Goal: Task Accomplishment & Management: Manage account settings

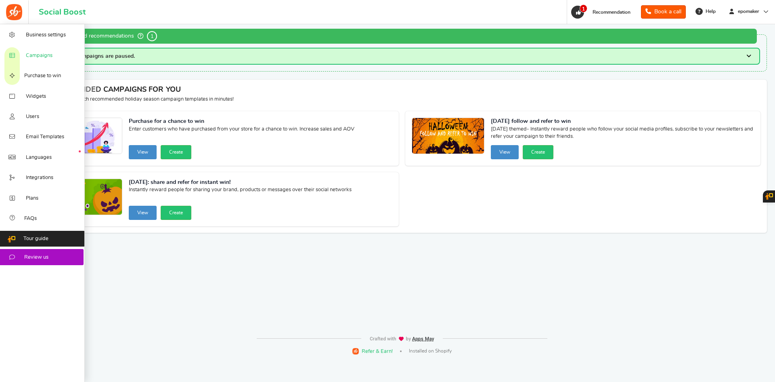
click at [45, 53] on span "Campaigns" at bounding box center [39, 55] width 27 height 7
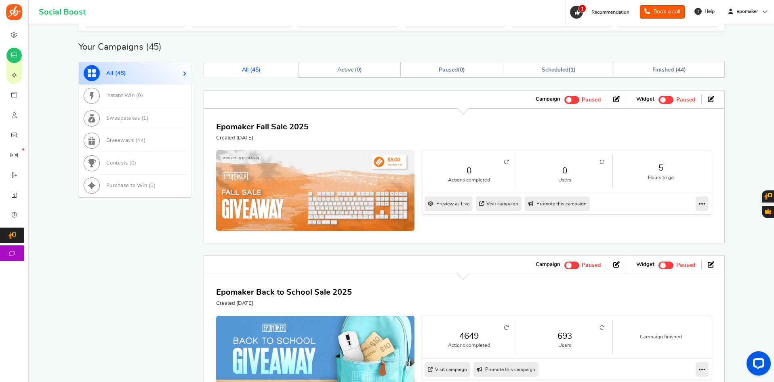
scroll to position [283, 0]
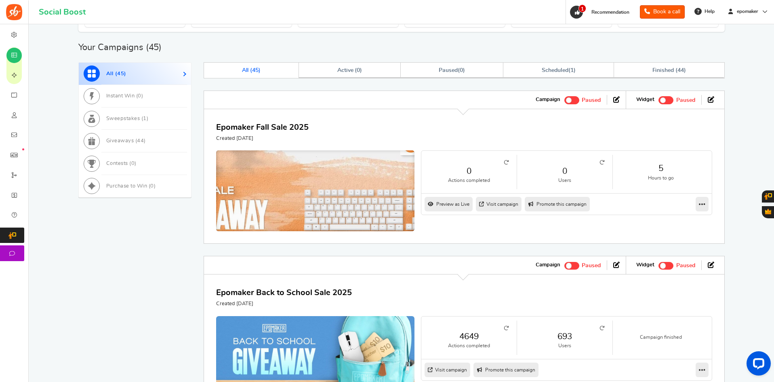
click at [304, 180] on img at bounding box center [315, 197] width 298 height 140
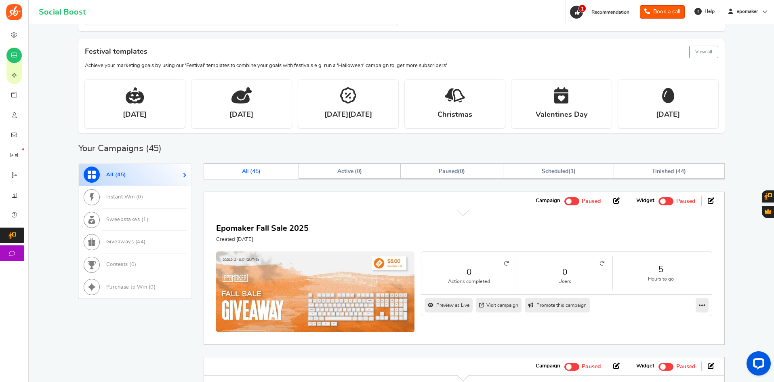
scroll to position [202, 0]
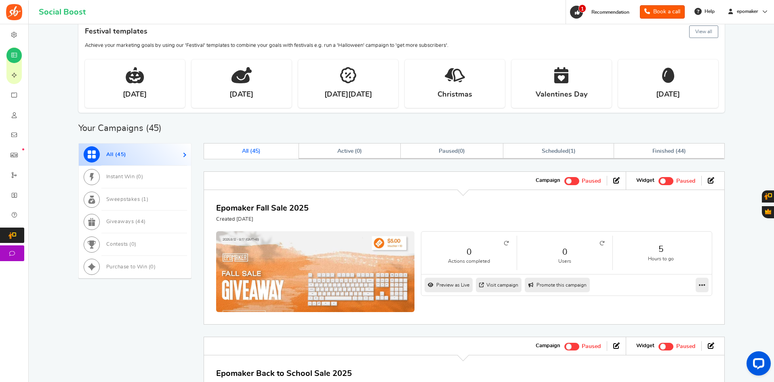
click at [569, 183] on span at bounding box center [569, 181] width 6 height 6
click at [564, 183] on input "Active Paused" at bounding box center [564, 179] width 0 height 5
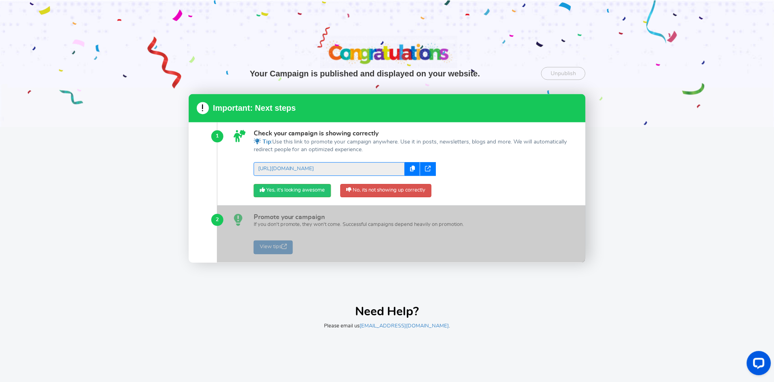
scroll to position [0, 0]
click at [600, 327] on div "Your Campaign is published and displayed on your website. Unpublish Unpublish t…" at bounding box center [387, 191] width 775 height 382
click at [693, 302] on div "Your Campaign is published and displayed on your website. Unpublish Unpublish t…" at bounding box center [387, 191] width 775 height 382
click at [67, 69] on div at bounding box center [387, 63] width 775 height 127
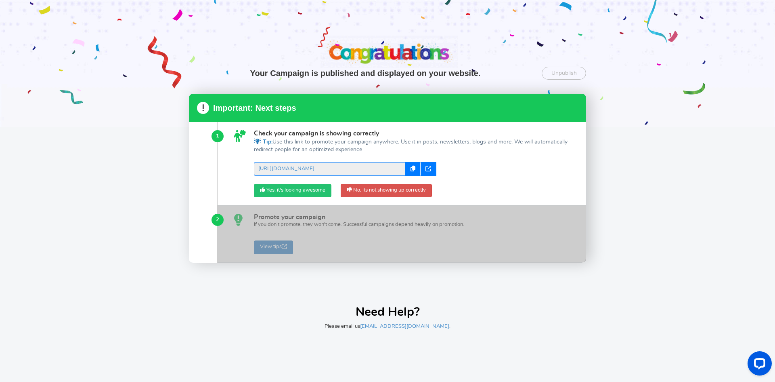
click at [291, 191] on link "Yes, it's looking awesome" at bounding box center [293, 191] width 78 height 14
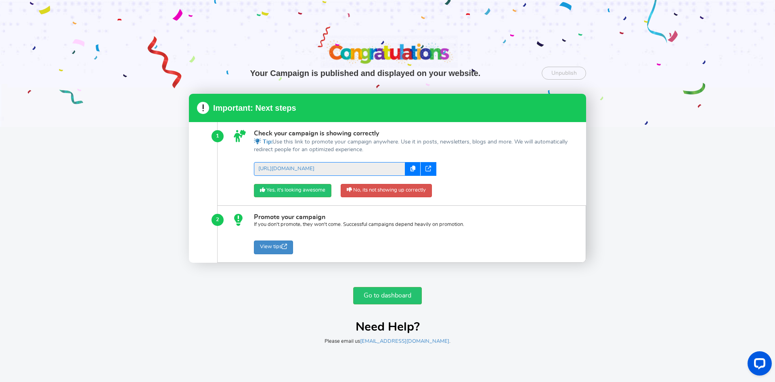
click at [392, 305] on div "Go to dashboard Need Help? Please email us support@appsmav.com ." at bounding box center [387, 312] width 397 height 66
click at [390, 301] on link "Go to dashboard" at bounding box center [387, 295] width 69 height 17
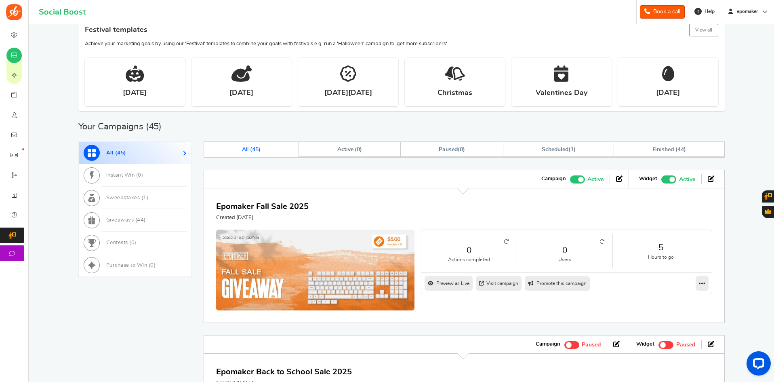
scroll to position [202, 0]
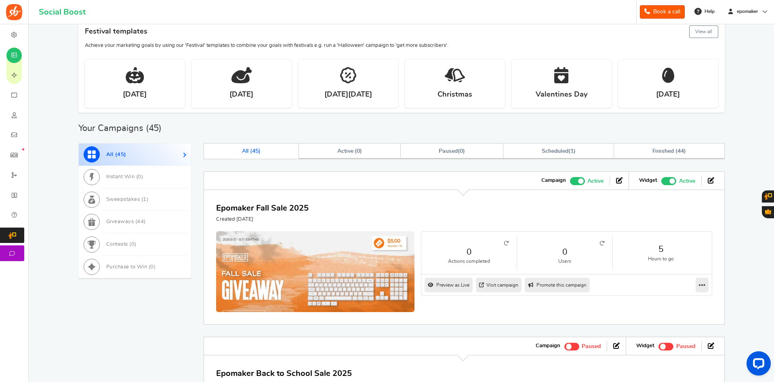
click at [582, 180] on span at bounding box center [581, 181] width 6 height 6
click at [570, 180] on input "Active Paused" at bounding box center [570, 179] width 0 height 5
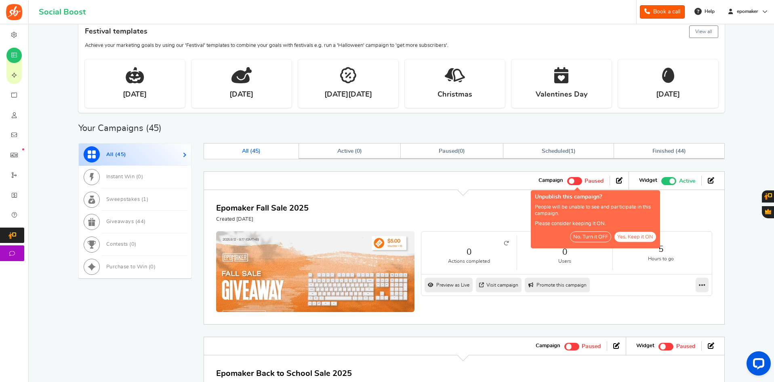
click at [598, 239] on button "No, Turn it OFF" at bounding box center [590, 236] width 41 height 11
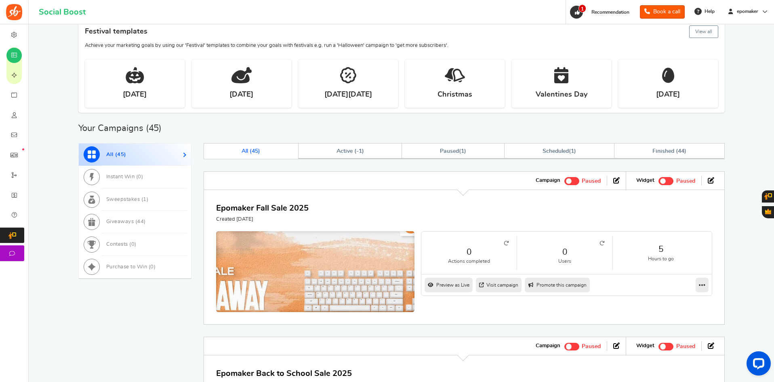
click at [368, 261] on img at bounding box center [315, 278] width 298 height 140
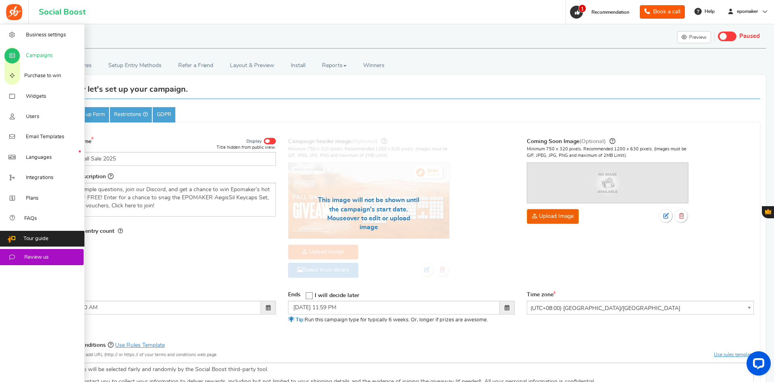
click at [40, 55] on span "Campaigns" at bounding box center [39, 55] width 27 height 7
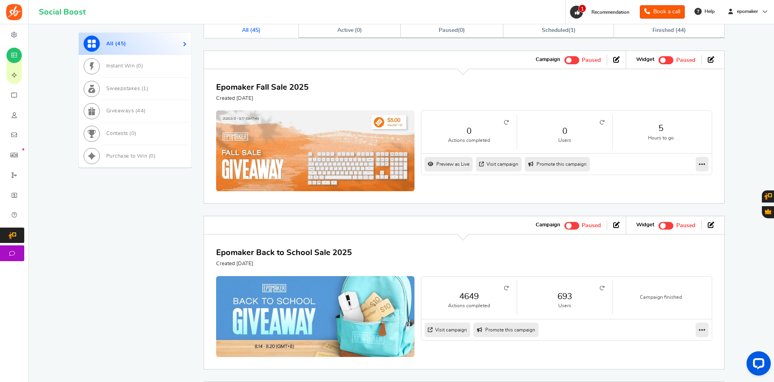
scroll to position [323, 0]
click at [767, 264] on div "Want to run giveaways, contests and instant win campaigns? View templates Campa…" at bounding box center [401, 277] width 733 height 1153
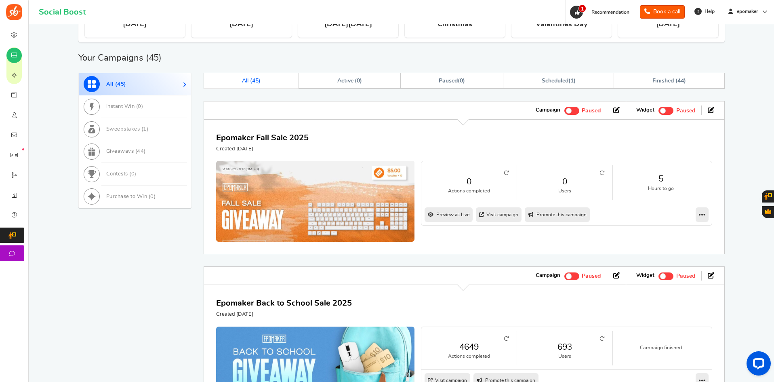
scroll to position [242, 0]
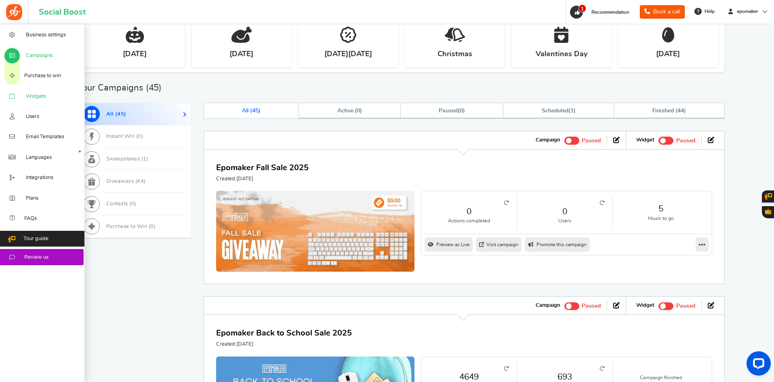
click at [39, 97] on span "Widgets" at bounding box center [36, 96] width 20 height 7
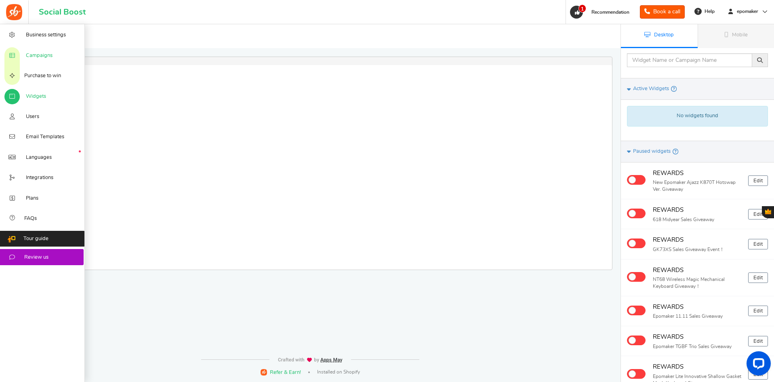
click at [28, 58] on span "Campaigns" at bounding box center [39, 55] width 27 height 7
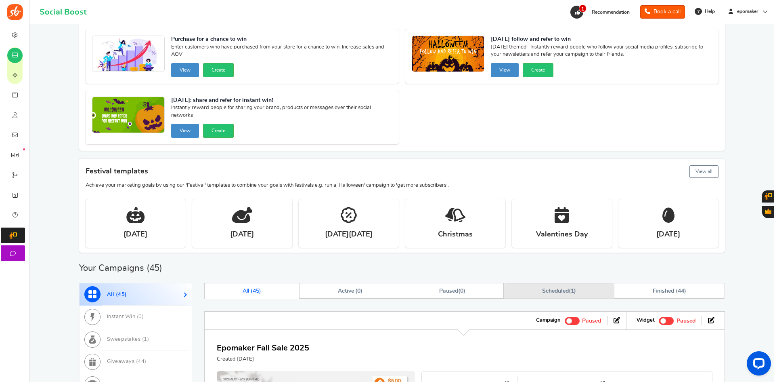
scroll to position [162, 0]
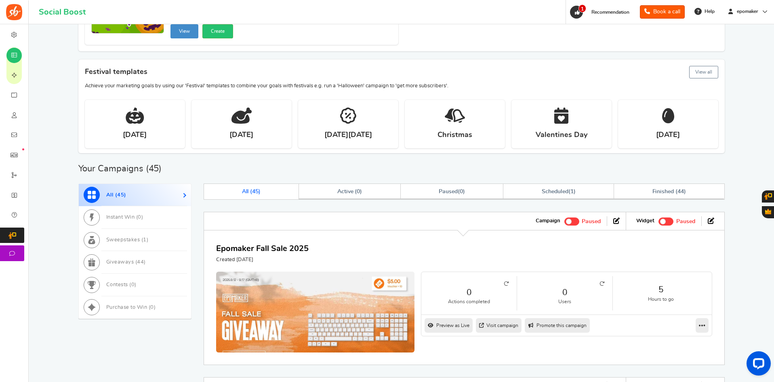
click at [570, 222] on span at bounding box center [569, 221] width 6 height 6
click at [564, 222] on input "Active Paused" at bounding box center [564, 220] width 0 height 5
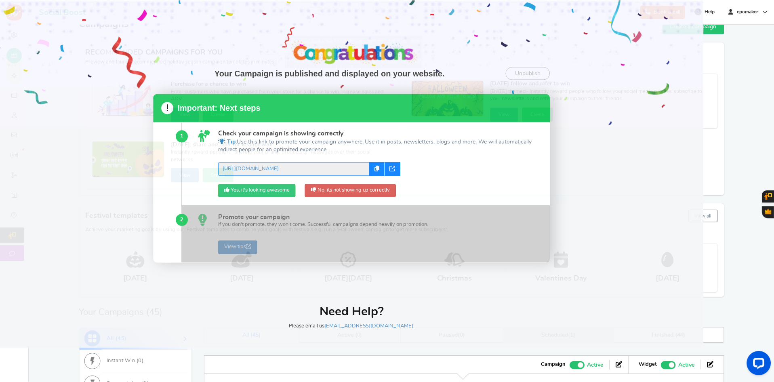
scroll to position [0, 0]
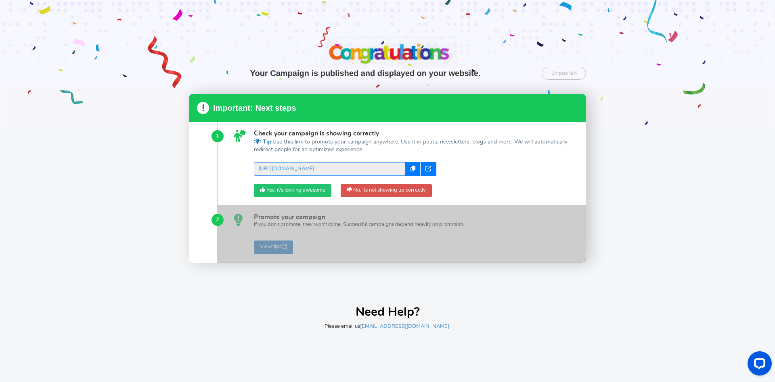
click at [289, 190] on link "Yes, it's looking awesome" at bounding box center [293, 191] width 78 height 14
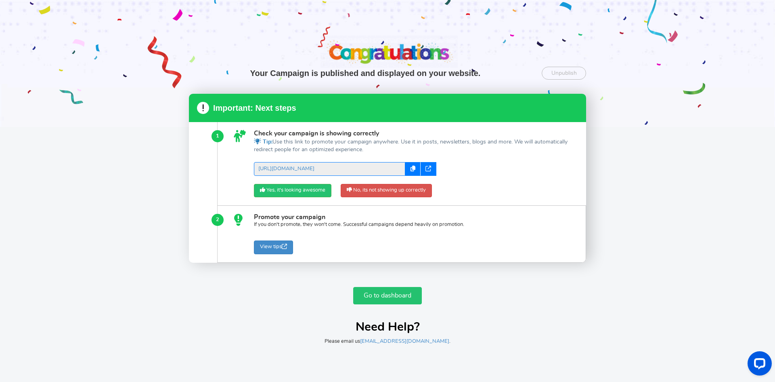
click at [382, 295] on link "Go to dashboard" at bounding box center [387, 295] width 69 height 17
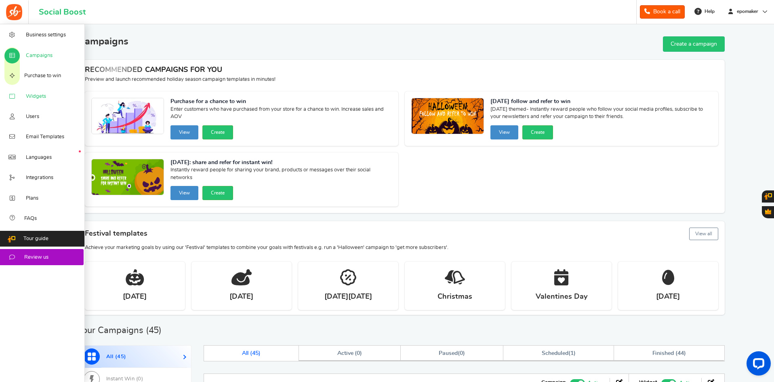
click at [32, 94] on span "Widgets" at bounding box center [36, 96] width 20 height 7
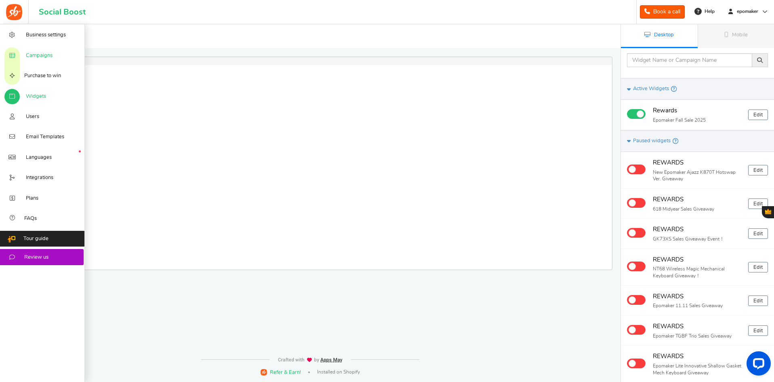
click at [35, 55] on span "Campaigns" at bounding box center [39, 55] width 27 height 7
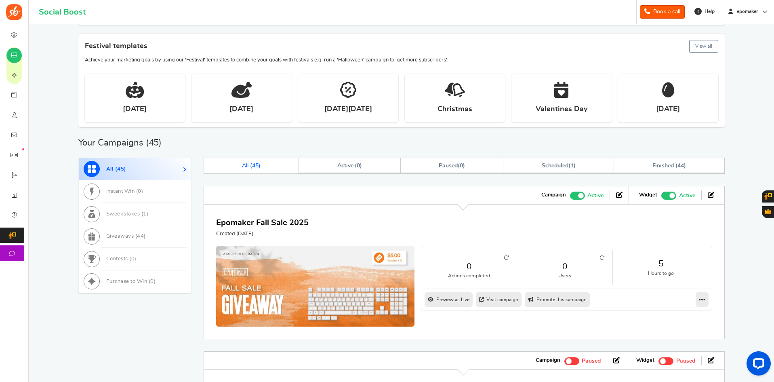
scroll to position [202, 0]
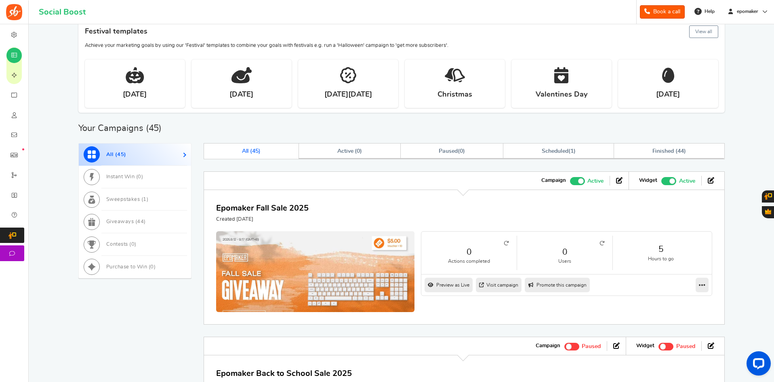
click at [580, 180] on span at bounding box center [581, 181] width 6 height 6
click at [570, 180] on input "Active Paused" at bounding box center [570, 179] width 0 height 5
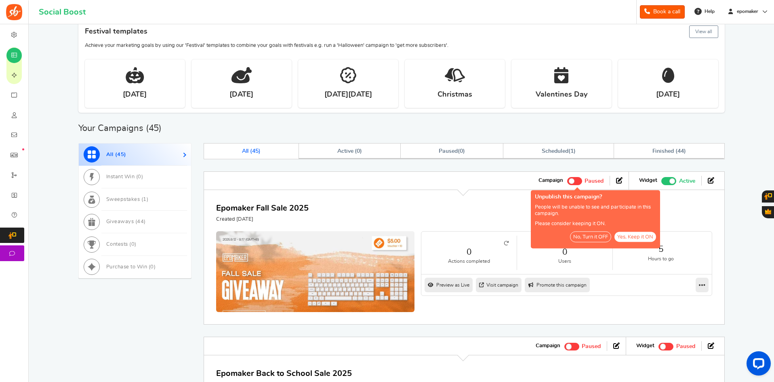
click at [590, 238] on button "No, Turn it OFF" at bounding box center [590, 236] width 41 height 11
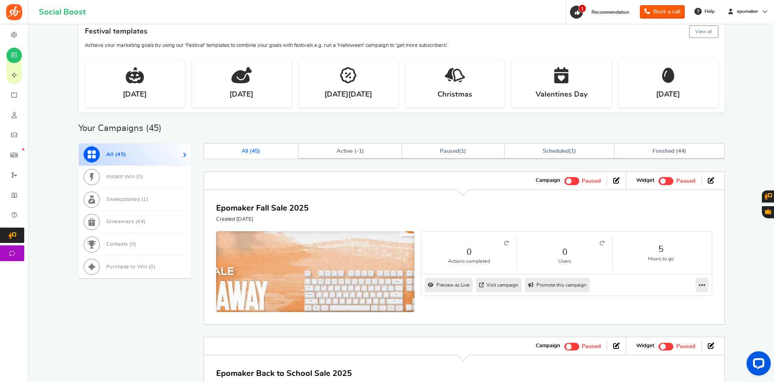
click at [361, 275] on img at bounding box center [315, 278] width 298 height 140
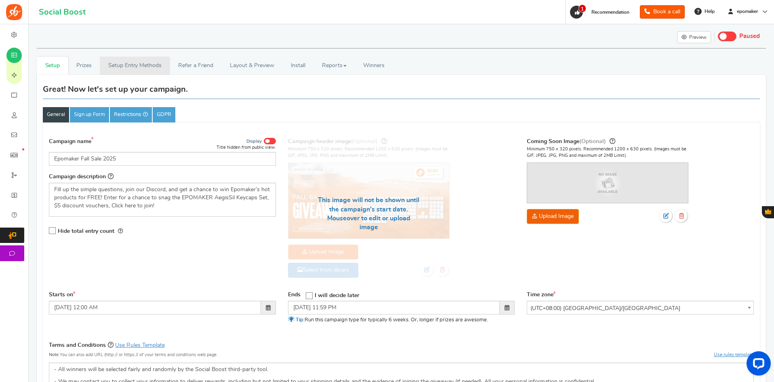
click at [132, 63] on link "Setup Entry Methods" at bounding box center [135, 66] width 70 height 18
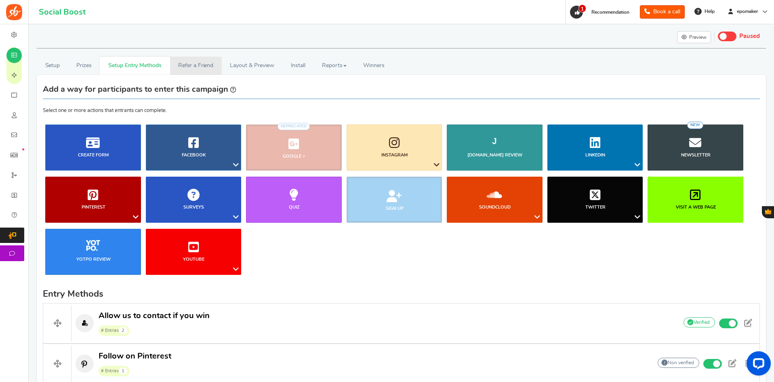
click at [187, 67] on link "Refer a Friend" at bounding box center [196, 66] width 52 height 18
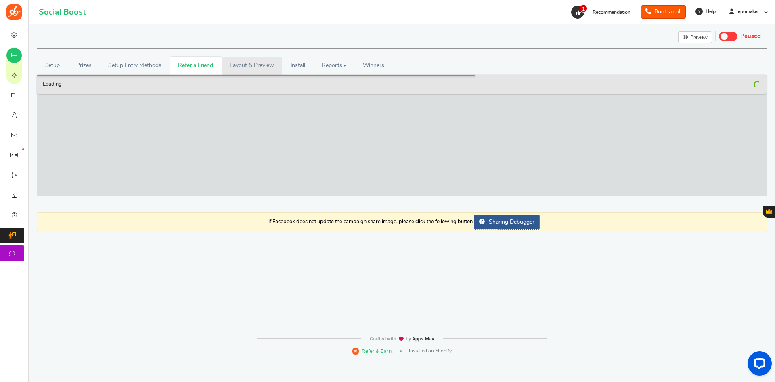
click at [256, 70] on link "Layout & Preview" at bounding box center [252, 66] width 61 height 18
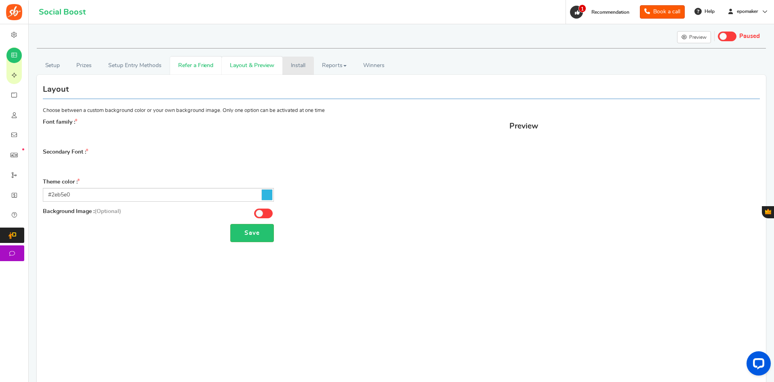
click at [298, 65] on link "Install" at bounding box center [297, 66] width 31 height 18
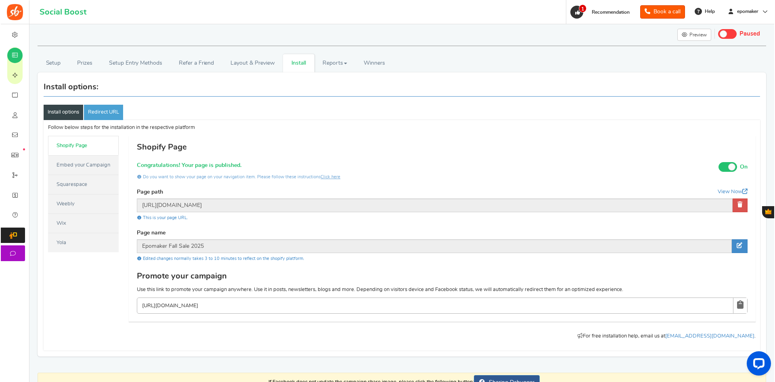
scroll to position [51, 0]
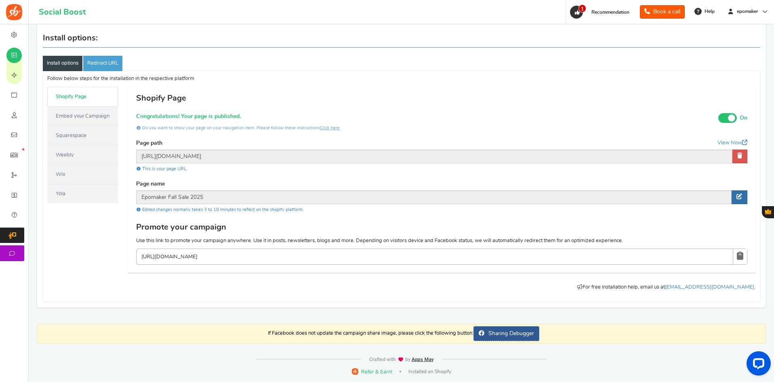
click at [741, 197] on icon at bounding box center [739, 196] width 6 height 6
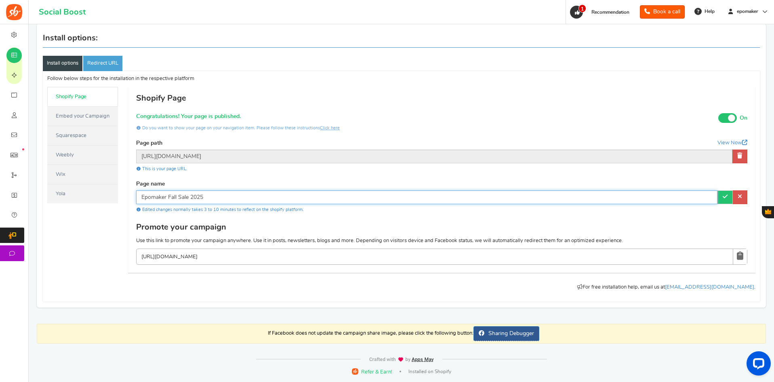
click at [191, 195] on input "Epomaker Fall Sale 2025" at bounding box center [426, 197] width 581 height 14
type input "Epomaker Fall Sale Giveaway 2025"
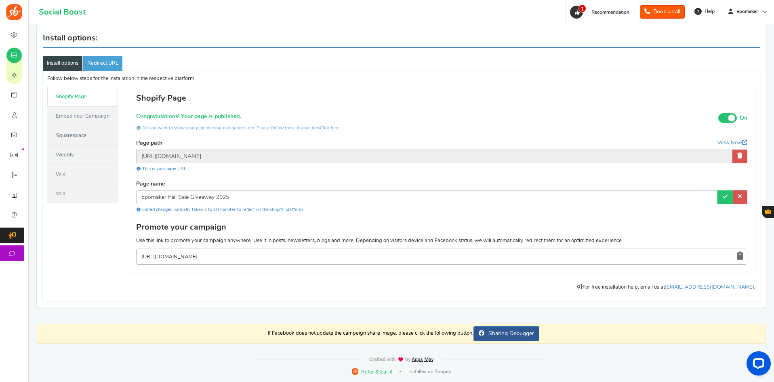
click at [724, 196] on icon at bounding box center [724, 196] width 5 height 6
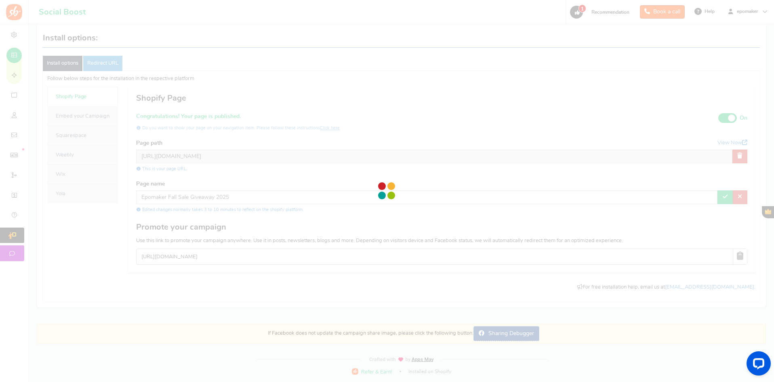
type input "Epomaker Fall Sale Giveaway 2025"
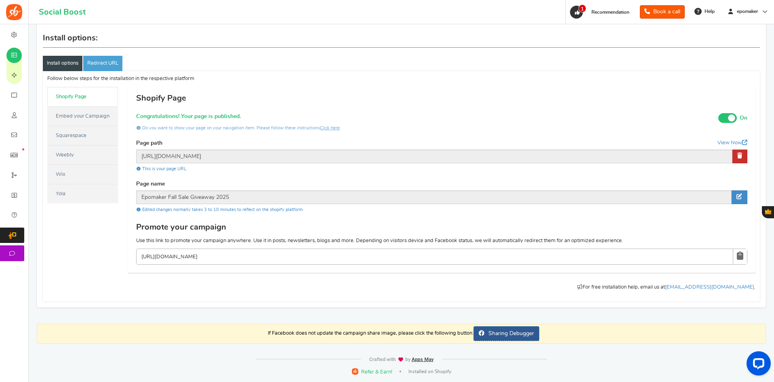
click at [742, 157] on link at bounding box center [739, 156] width 15 height 14
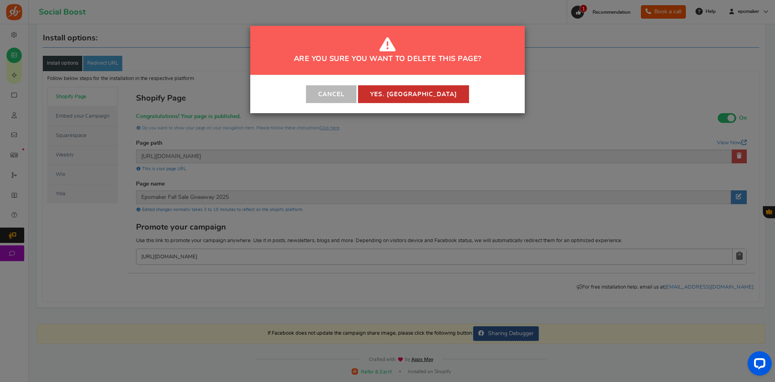
click at [423, 94] on button "Yes. [GEOGRAPHIC_DATA]" at bounding box center [413, 94] width 111 height 18
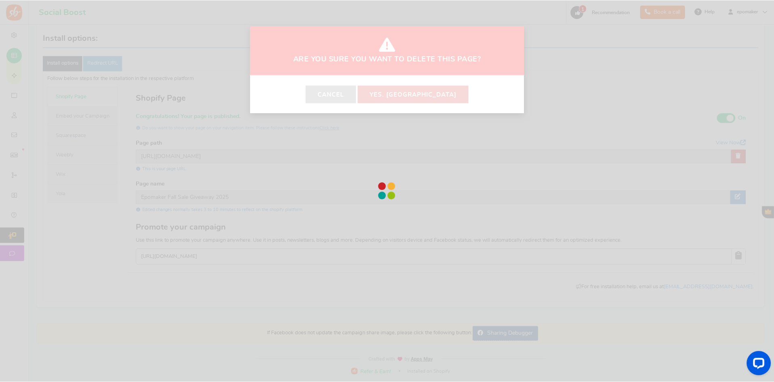
scroll to position [0, 0]
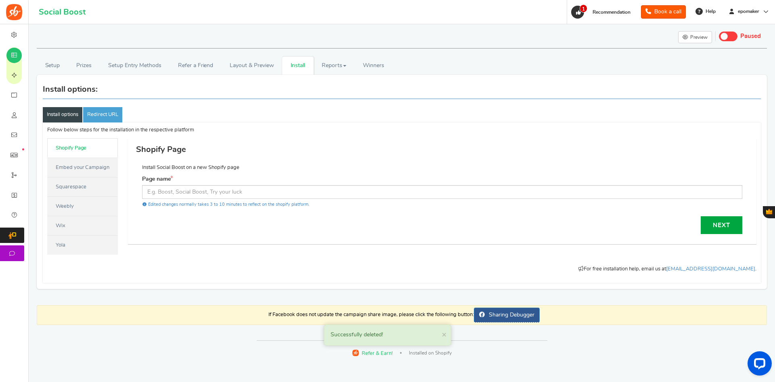
click at [213, 217] on div "Next" at bounding box center [442, 225] width 600 height 18
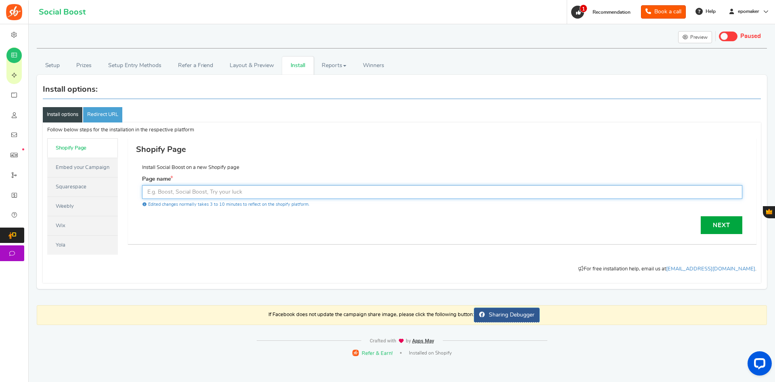
click at [179, 193] on input "text" at bounding box center [442, 192] width 600 height 14
click at [175, 192] on input "text" at bounding box center [442, 192] width 600 height 14
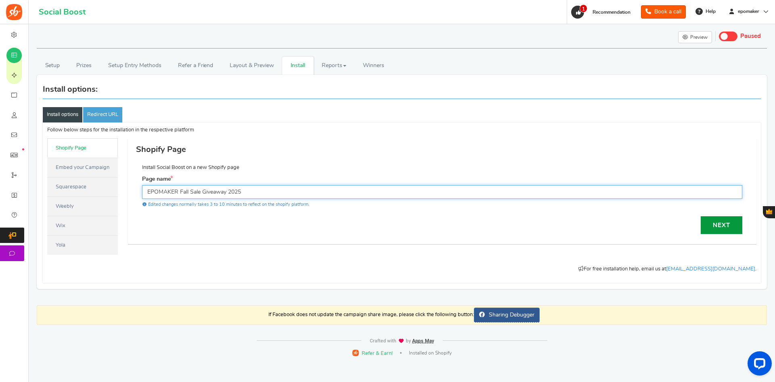
type input "EPOMAKER Fall Sale Giveaway 2025"
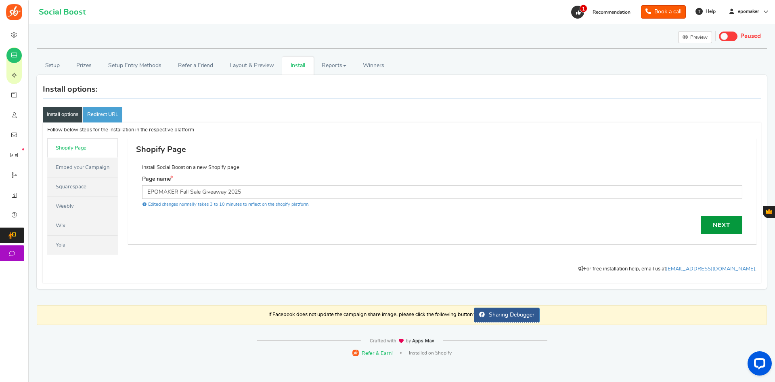
click at [722, 222] on link "Next" at bounding box center [722, 225] width 42 height 18
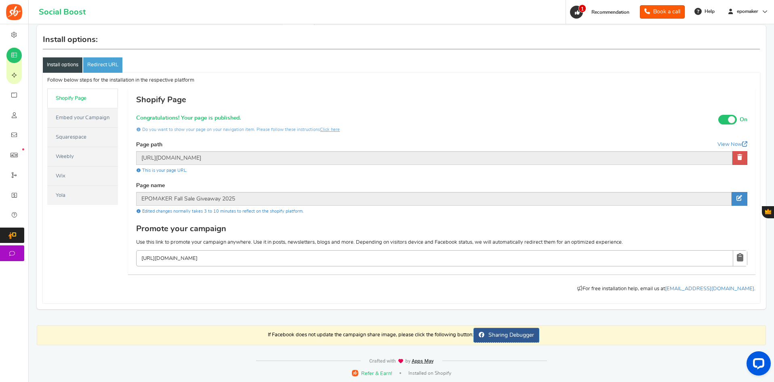
scroll to position [51, 0]
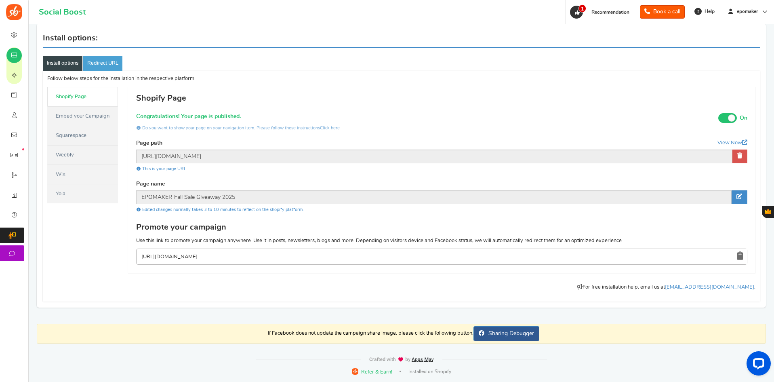
click at [66, 236] on div "Follow below steps for the installation in the respective platform Follow the b…" at bounding box center [400, 186] width 717 height 222
click at [88, 271] on div "Follow below steps for the installation in the respective platform Follow the b…" at bounding box center [400, 186] width 717 height 222
click at [149, 328] on p "If Facebook does not update the campaign share image, please click the followin…" at bounding box center [401, 333] width 729 height 20
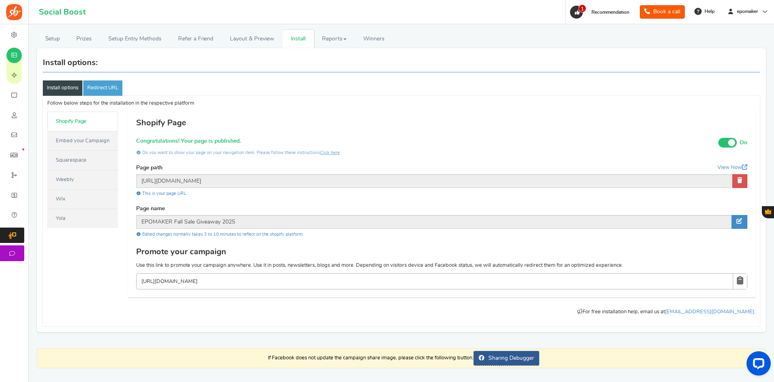
scroll to position [0, 0]
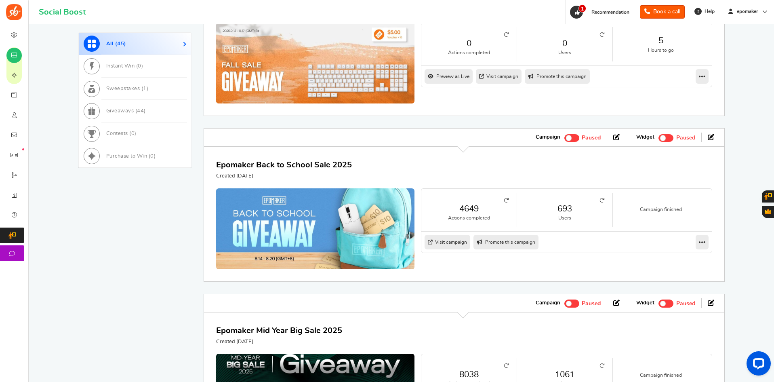
scroll to position [363, 0]
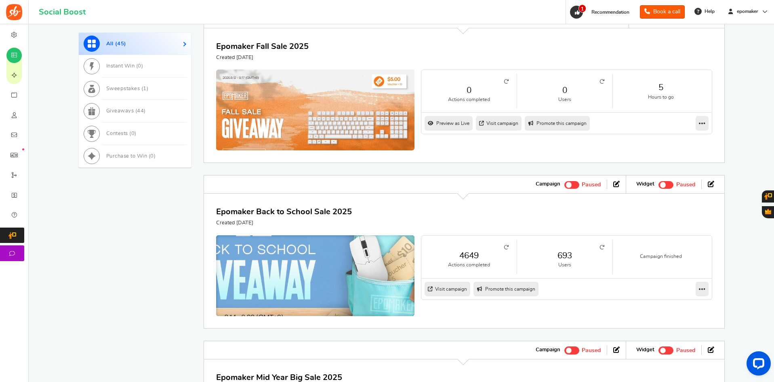
click at [331, 272] on img at bounding box center [315, 282] width 298 height 140
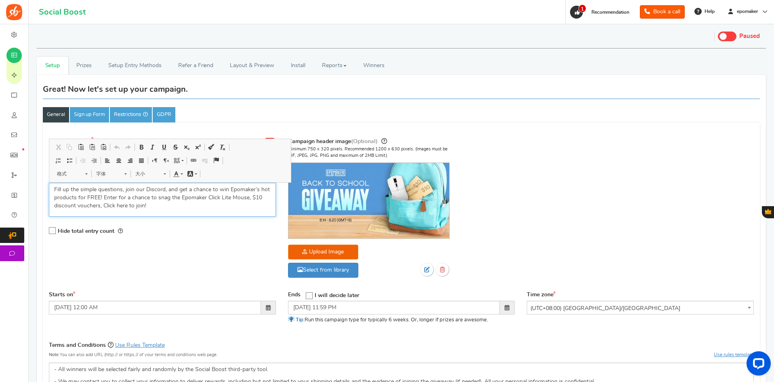
click at [169, 207] on p "Fill up the simple questions, join our Discord, and get a chance to win Epomake…" at bounding box center [162, 197] width 216 height 24
click at [86, 66] on link "Prizes" at bounding box center [84, 66] width 32 height 18
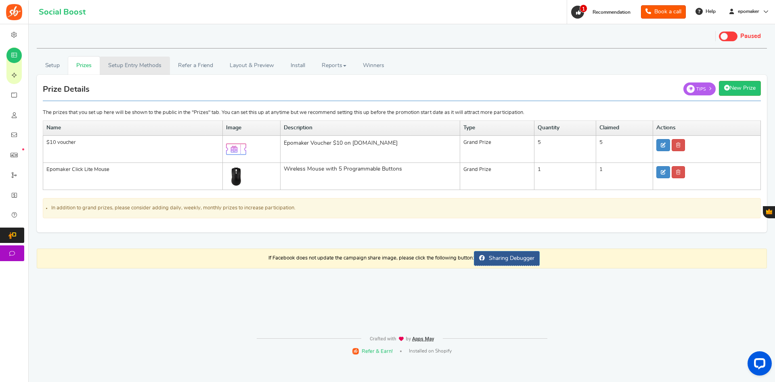
click at [138, 64] on link "Setup Entry Methods" at bounding box center [135, 66] width 70 height 18
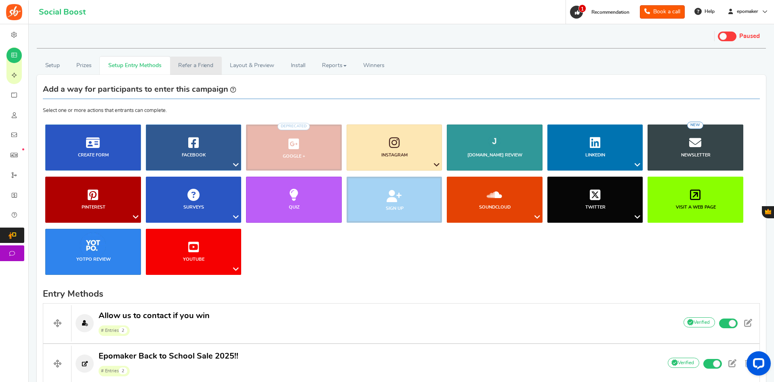
click at [197, 67] on link "Refer a Friend" at bounding box center [196, 66] width 52 height 18
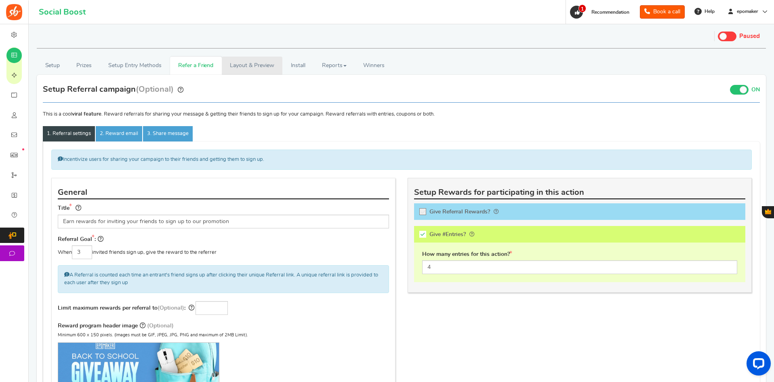
click at [254, 71] on link "Layout & Preview" at bounding box center [252, 66] width 61 height 18
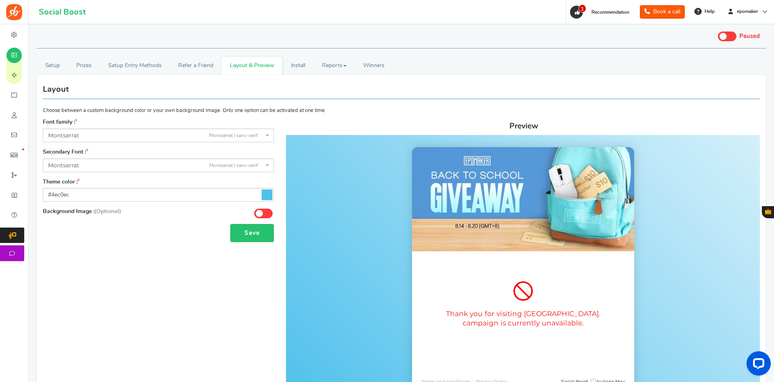
click at [268, 192] on icon at bounding box center [267, 194] width 10 height 10
click at [268, 192] on input "#4ec0ec" at bounding box center [158, 195] width 231 height 14
click at [303, 63] on link "Install" at bounding box center [297, 66] width 31 height 18
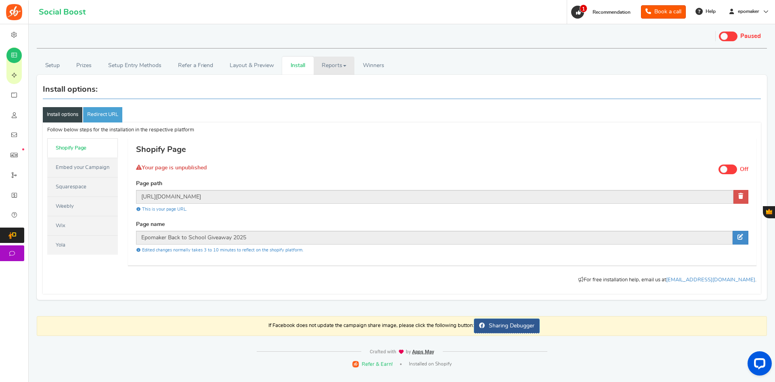
click at [329, 69] on link "Reports" at bounding box center [334, 66] width 41 height 18
click at [381, 68] on span "Winners" at bounding box center [373, 66] width 21 height 6
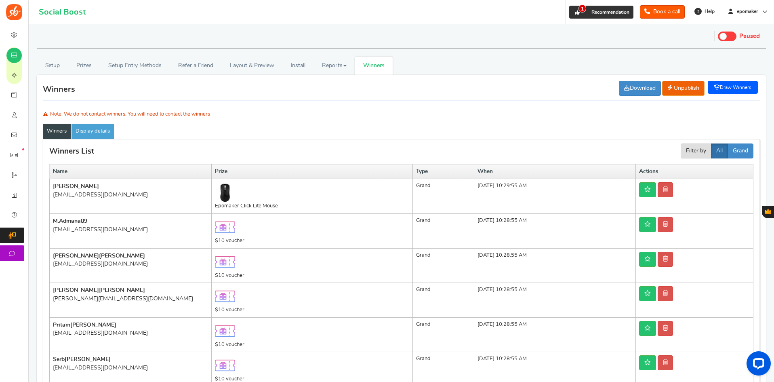
click at [576, 13] on icon at bounding box center [576, 12] width 7 height 7
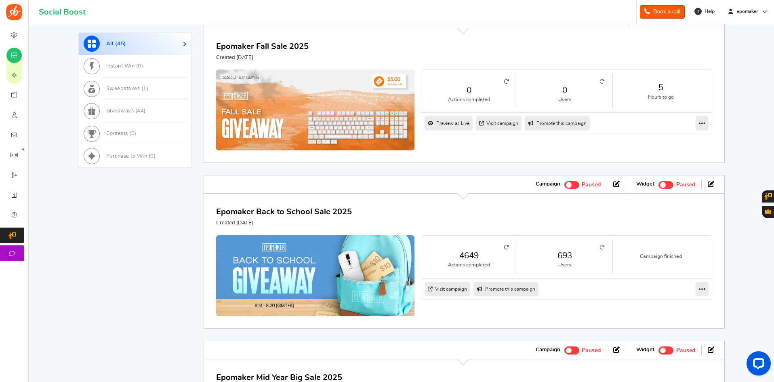
scroll to position [242, 0]
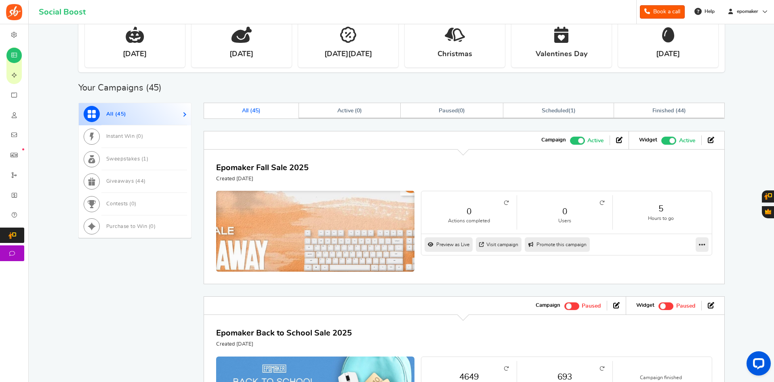
click at [350, 248] on img at bounding box center [315, 238] width 298 height 140
